Goal: Task Accomplishment & Management: Use online tool/utility

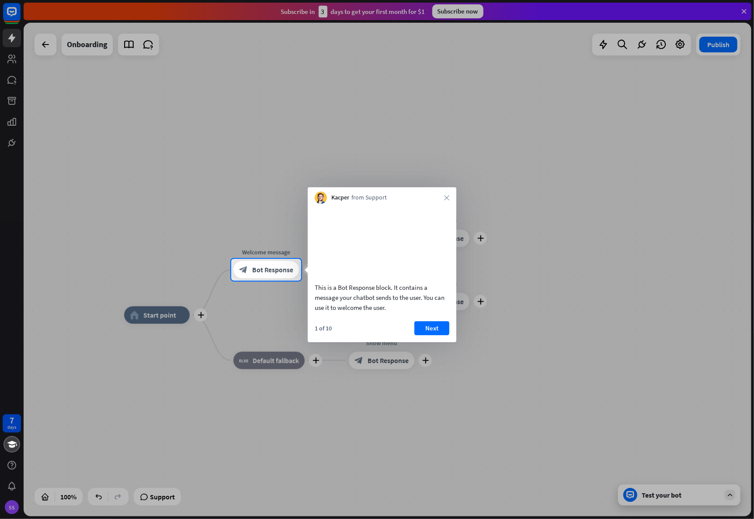
click at [443, 197] on div "Kacper from Support close" at bounding box center [382, 195] width 149 height 17
click at [432, 336] on button "Next" at bounding box center [431, 329] width 35 height 14
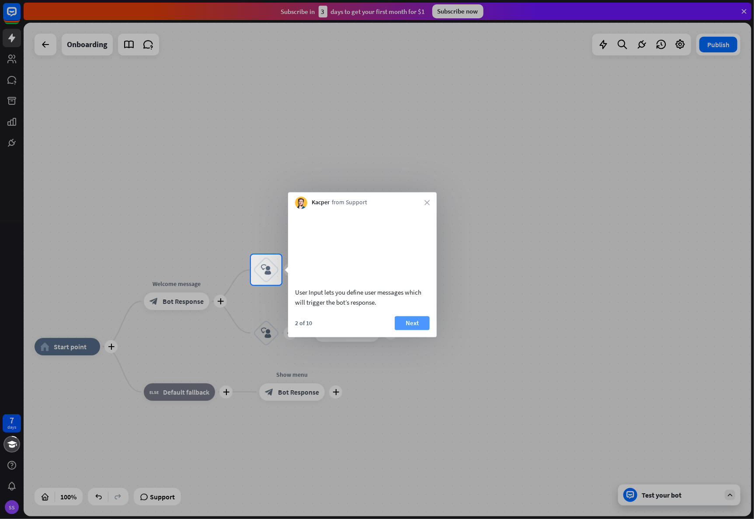
click at [419, 330] on button "Next" at bounding box center [411, 323] width 35 height 14
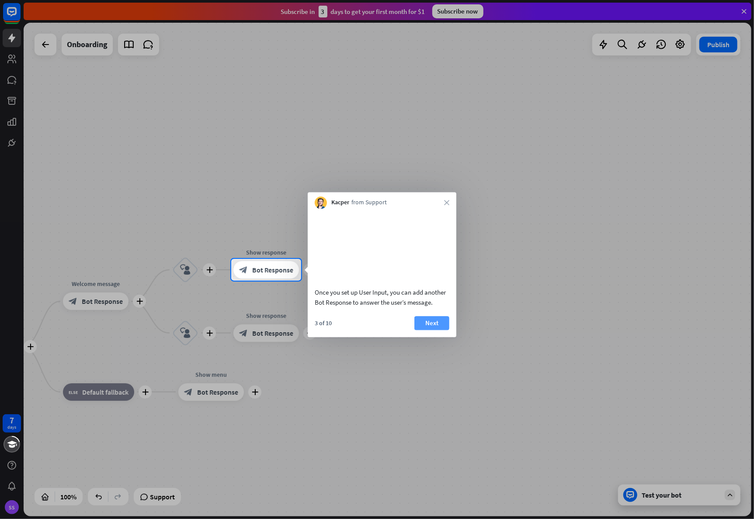
click at [437, 329] on button "Next" at bounding box center [431, 323] width 35 height 14
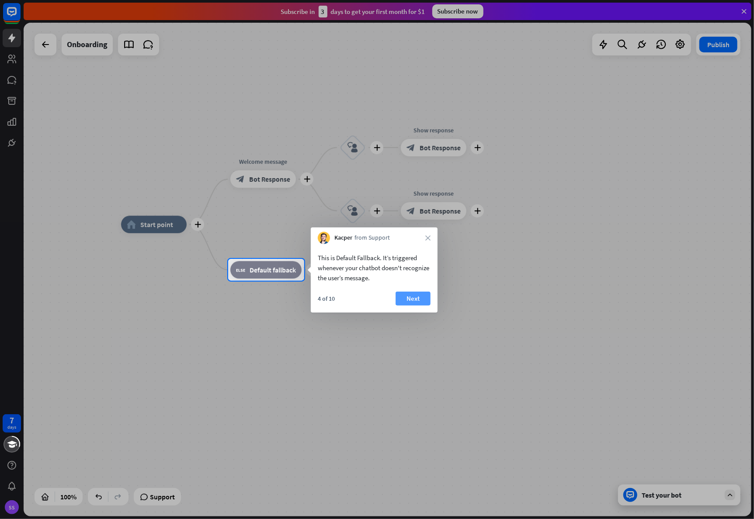
click at [416, 301] on button "Next" at bounding box center [412, 299] width 35 height 14
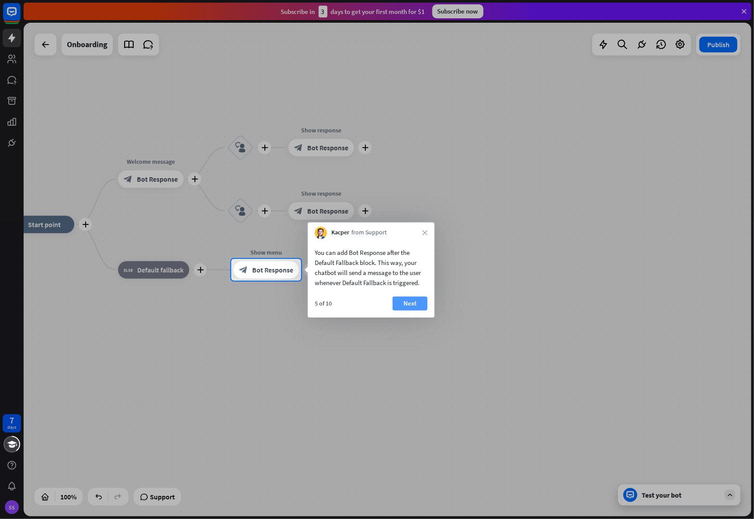
click at [416, 301] on button "Next" at bounding box center [409, 304] width 35 height 14
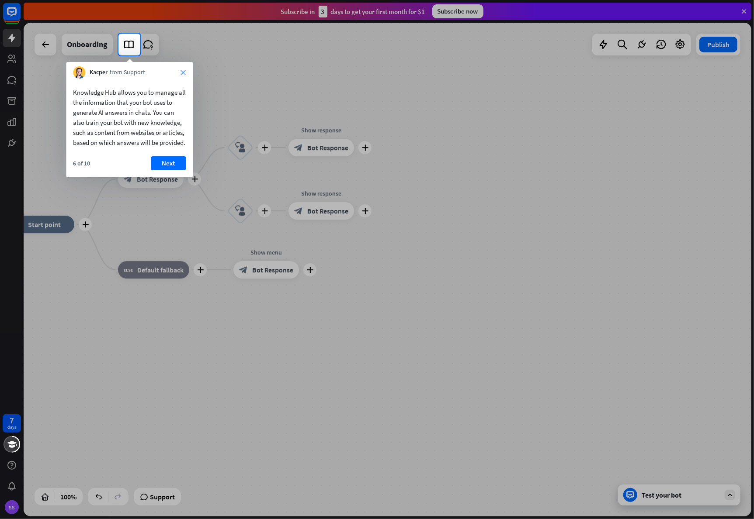
click at [182, 73] on icon "close" at bounding box center [183, 72] width 5 height 5
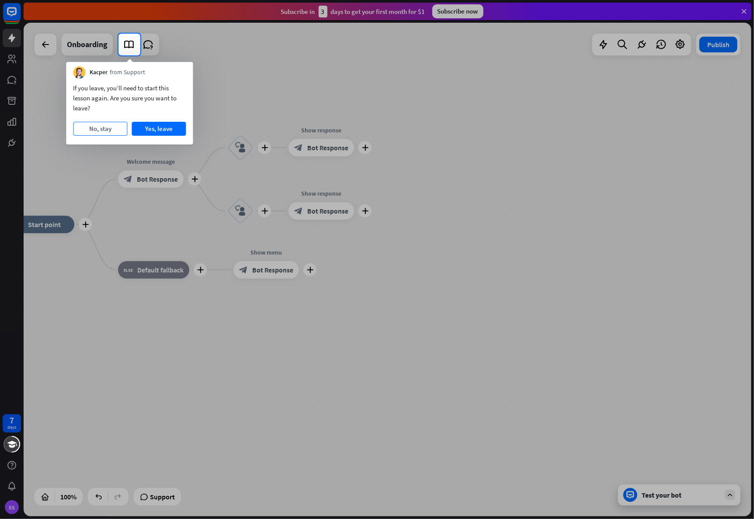
click at [99, 128] on button "No, stay" at bounding box center [100, 129] width 54 height 14
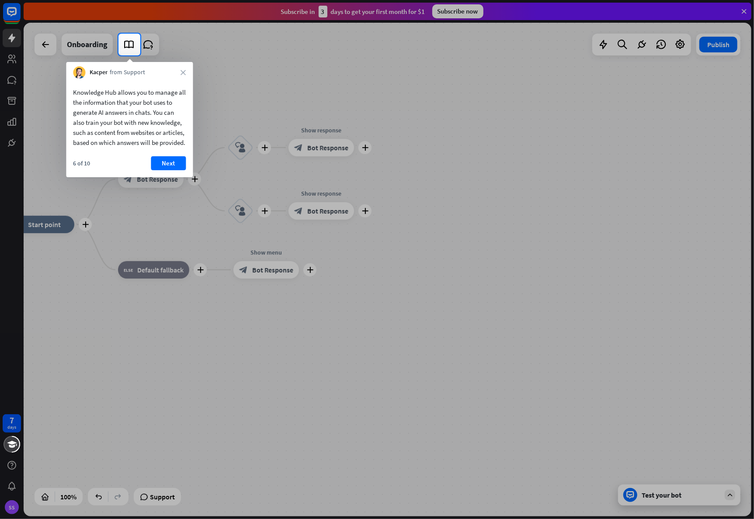
click at [402, 96] on div at bounding box center [377, 287] width 754 height 464
click at [153, 170] on button "Next" at bounding box center [168, 163] width 35 height 14
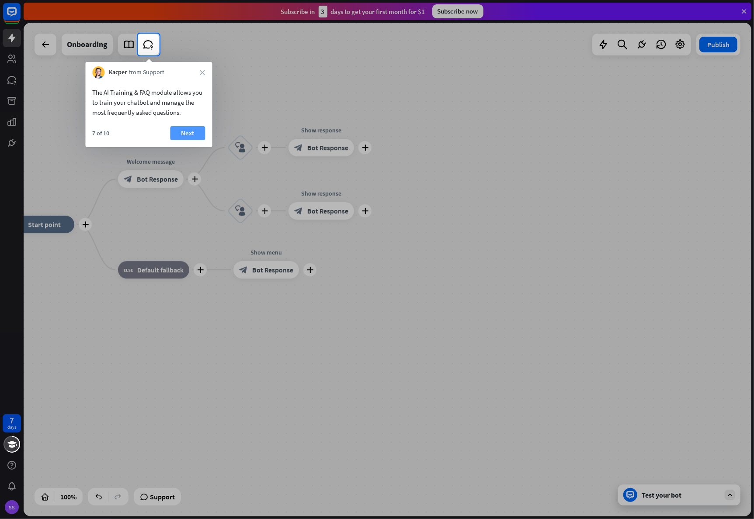
click at [190, 130] on button "Next" at bounding box center [187, 133] width 35 height 14
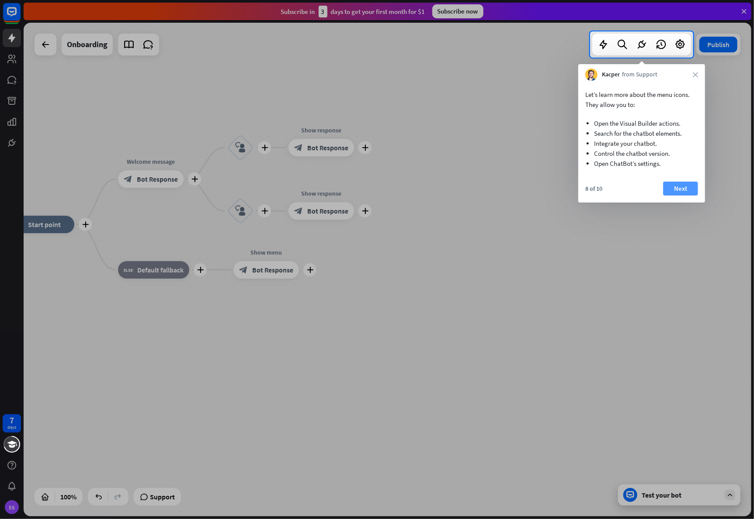
click at [675, 184] on button "Next" at bounding box center [680, 189] width 35 height 14
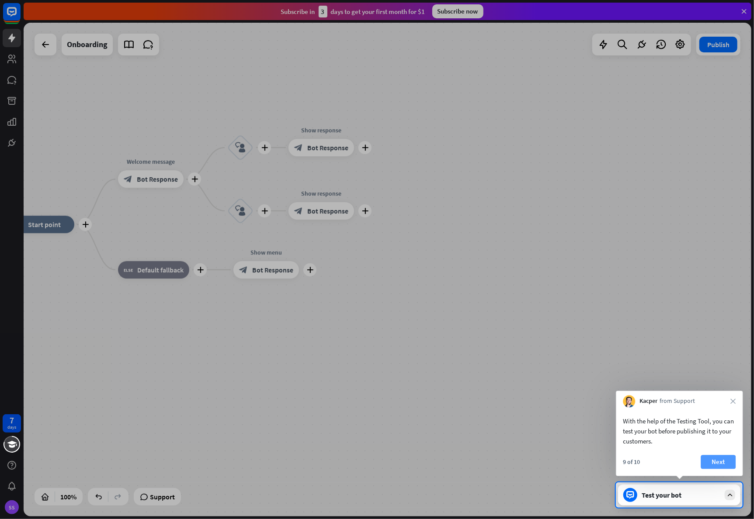
click at [721, 469] on button "Next" at bounding box center [718, 463] width 35 height 14
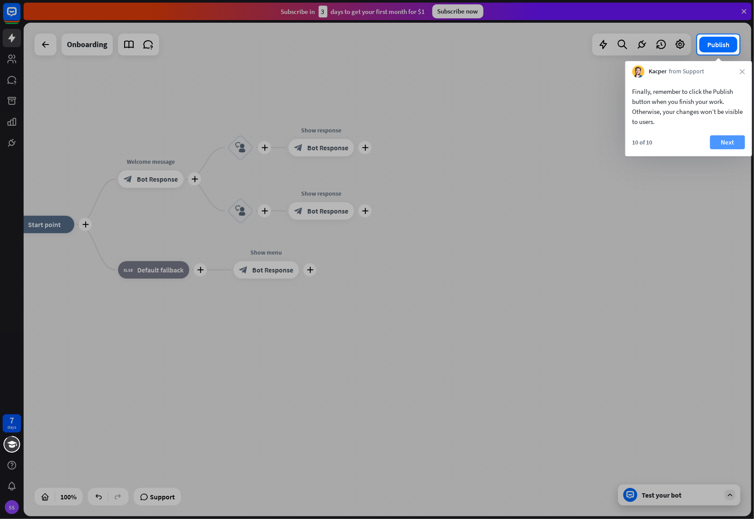
click at [721, 142] on button "Next" at bounding box center [727, 142] width 35 height 14
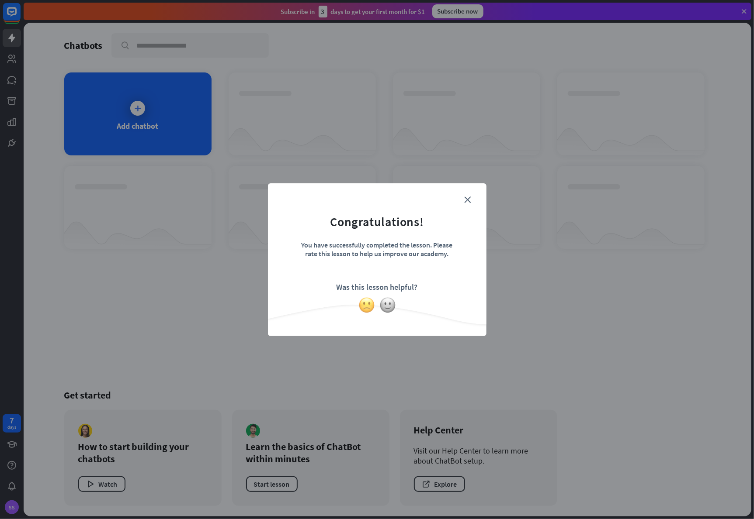
click at [368, 308] on img at bounding box center [366, 305] width 17 height 17
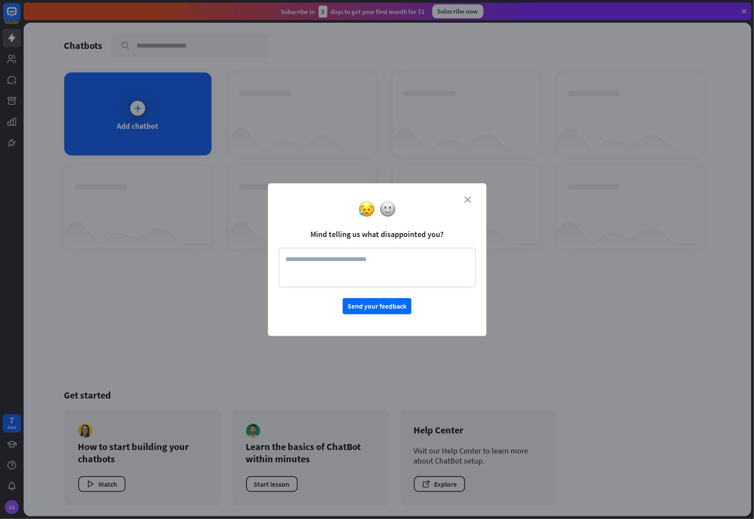
click at [465, 200] on icon "close" at bounding box center [467, 200] width 7 height 7
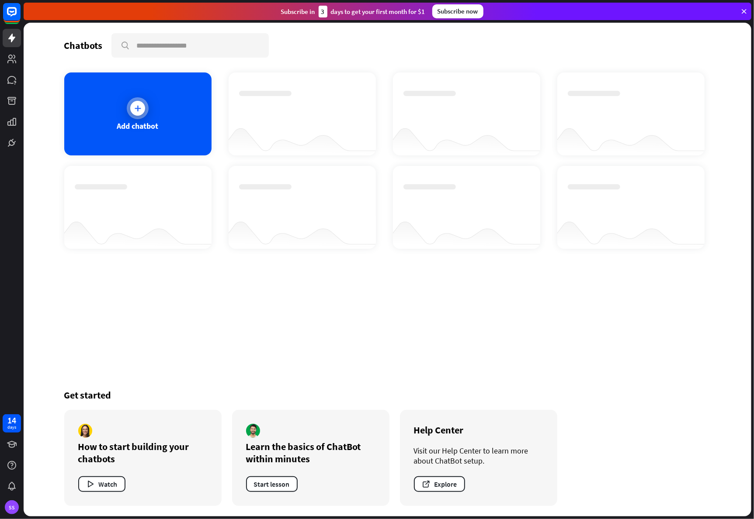
click at [152, 128] on div "Add chatbot" at bounding box center [138, 126] width 42 height 10
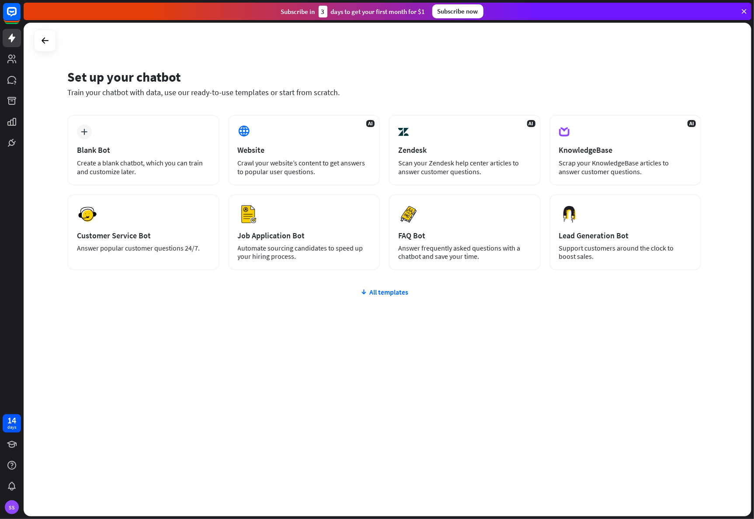
click at [743, 11] on icon at bounding box center [744, 11] width 8 height 8
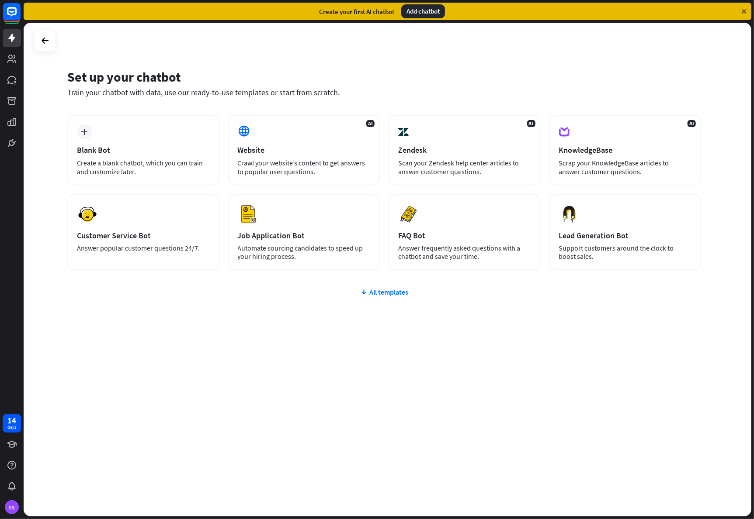
click at [743, 11] on icon at bounding box center [744, 11] width 8 height 8
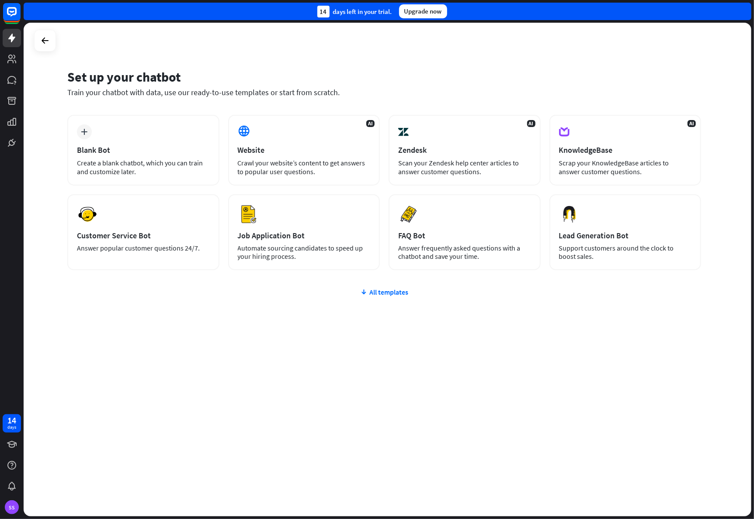
click at [743, 11] on div "14 days left in your trial. Upgrade now" at bounding box center [387, 11] width 727 height 17
click at [198, 150] on div "Blank Bot" at bounding box center [143, 150] width 133 height 10
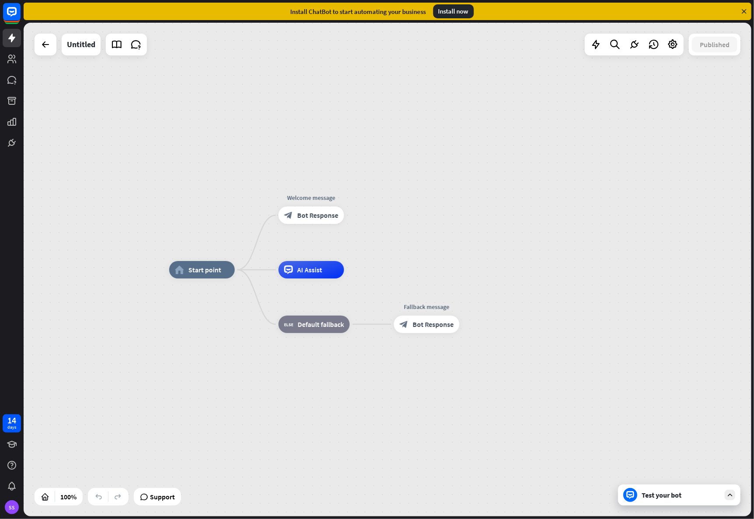
click at [744, 11] on icon at bounding box center [744, 11] width 8 height 8
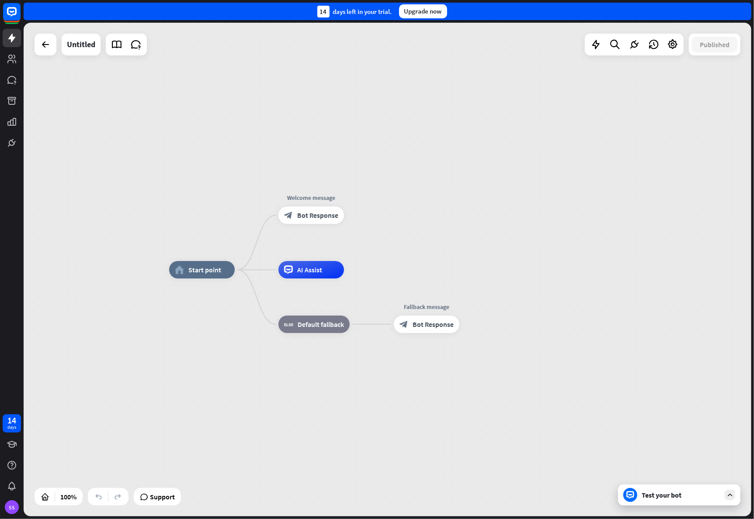
click at [692, 116] on div "home_2 Start point Welcome message block_bot_response Bot Response AI Assist bl…" at bounding box center [387, 270] width 727 height 494
click at [7, 11] on icon at bounding box center [12, 12] width 10 height 10
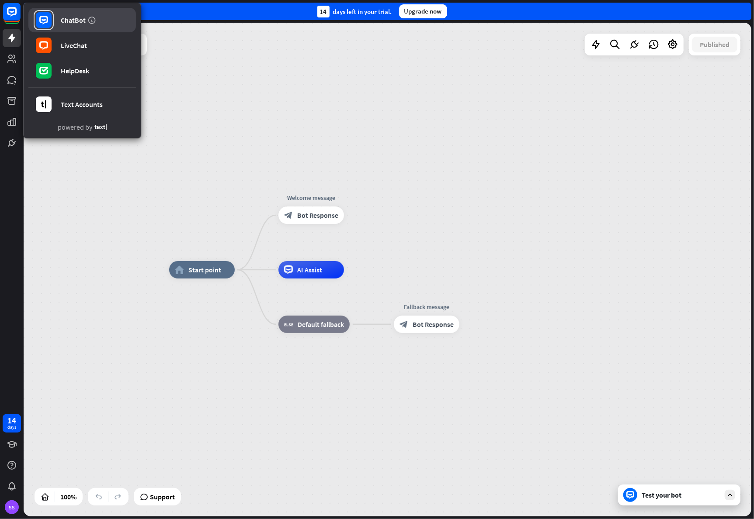
click at [39, 18] on icon at bounding box center [43, 20] width 9 height 9
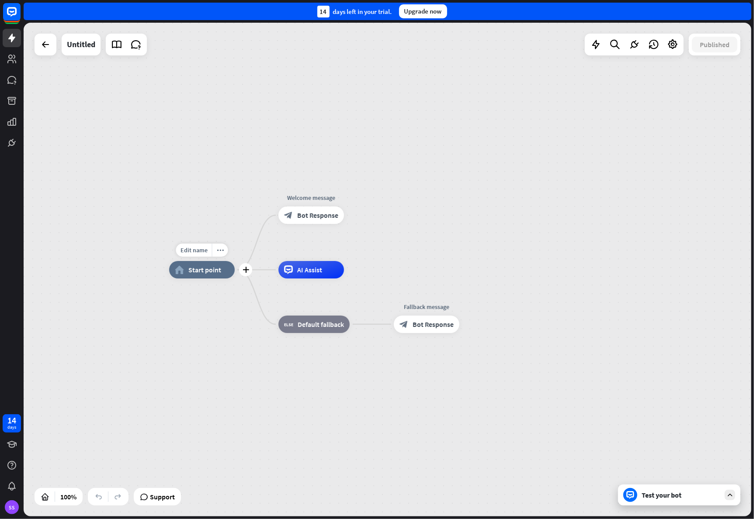
click at [194, 268] on span "Start point" at bounding box center [204, 270] width 33 height 9
click at [174, 128] on div "home_2 Start point Welcome message block_bot_response Bot Response AI Assist bl…" at bounding box center [387, 270] width 727 height 494
